Goal: Transaction & Acquisition: Purchase product/service

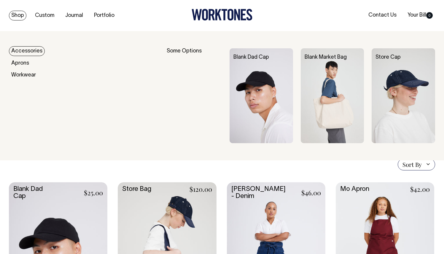
click at [239, 90] on img at bounding box center [262, 95] width 64 height 95
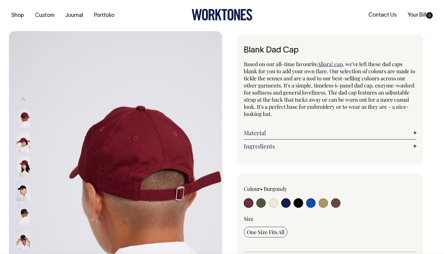
click at [26, 117] on img at bounding box center [23, 118] width 13 height 21
click at [25, 126] on img at bounding box center [23, 118] width 13 height 21
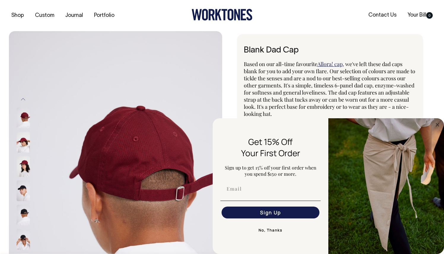
click at [26, 115] on img at bounding box center [23, 118] width 13 height 21
